Goal: Navigation & Orientation: Understand site structure

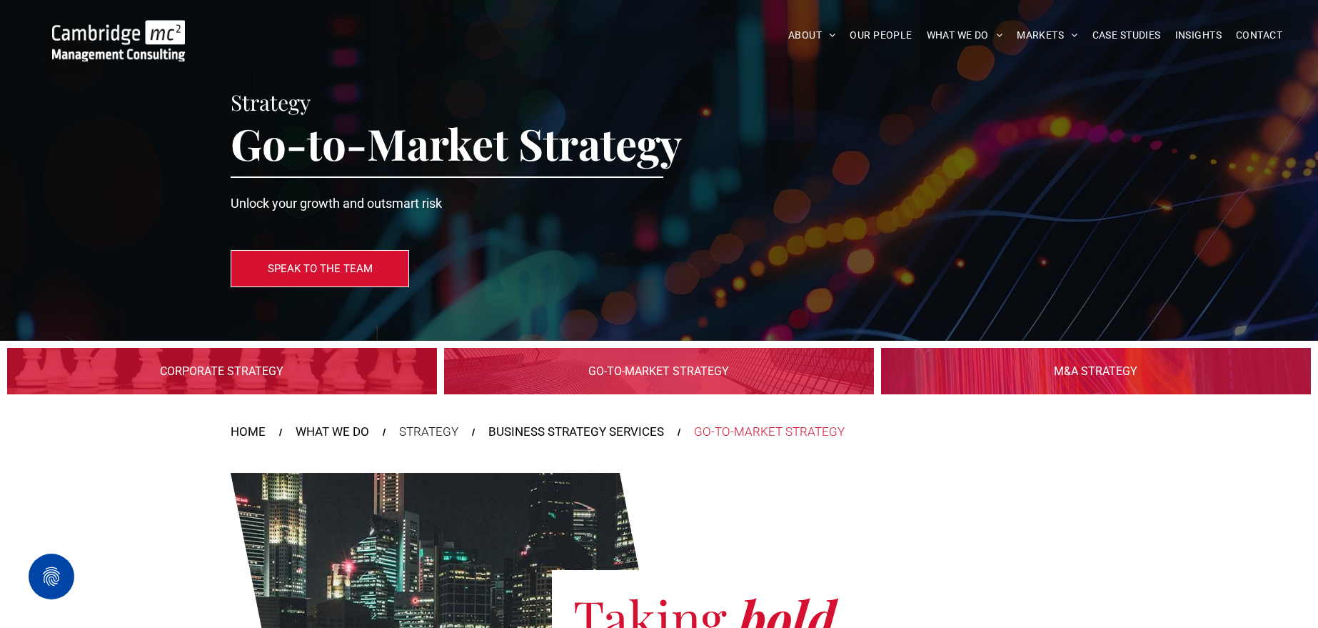
click at [104, 39] on img at bounding box center [118, 40] width 133 height 41
